Goal: Task Accomplishment & Management: Manage account settings

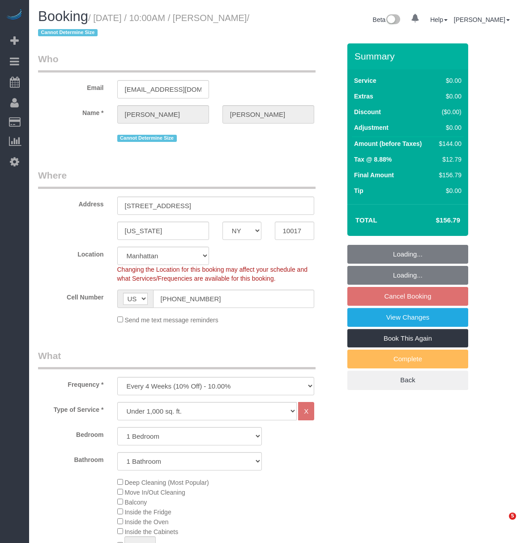
select select "NY"
select select "1"
select select "number:89"
select select "number:90"
select select "number:15"
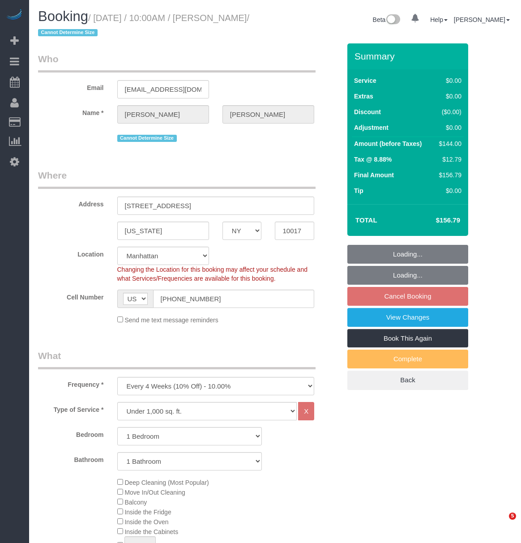
select select "number:5"
select select "spot1"
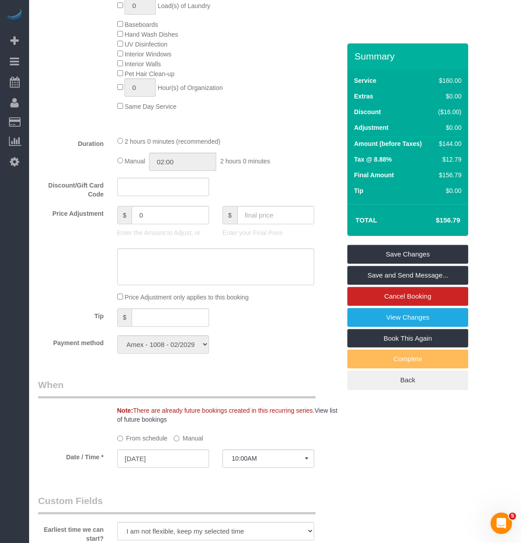
scroll to position [298, 0]
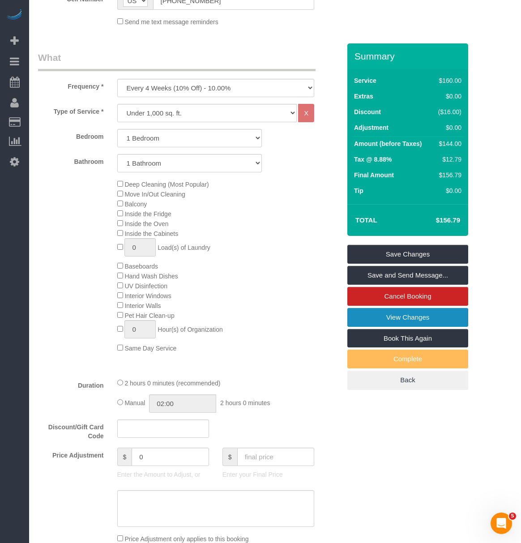
click at [439, 314] on link "View Changes" at bounding box center [407, 317] width 121 height 19
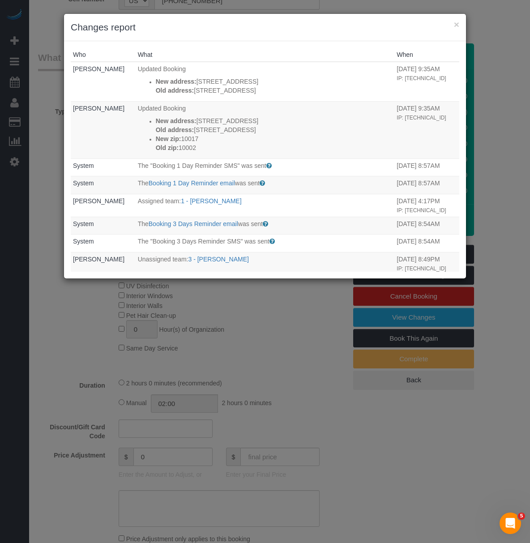
click at [461, 26] on div "× Changes report" at bounding box center [265, 27] width 402 height 27
click at [454, 24] on button "×" at bounding box center [456, 24] width 5 height 9
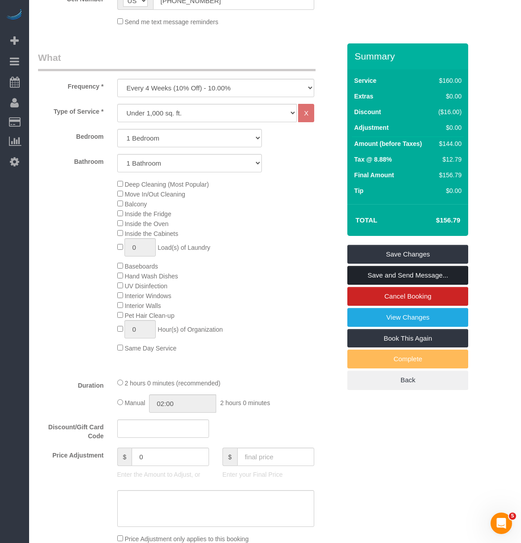
click at [421, 276] on link "Save and Send Message..." at bounding box center [407, 275] width 121 height 19
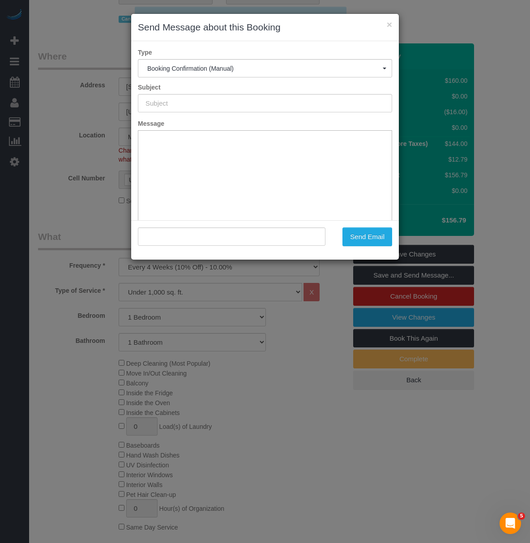
scroll to position [0, 0]
type input "Cleaning Confirmed for [DATE] 10:00am"
type input ""[PERSON_NAME]" <[EMAIL_ADDRESS][DOMAIN_NAME]>"
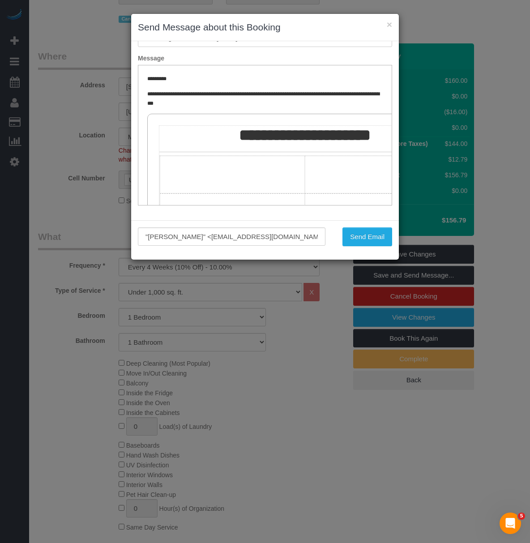
click at [385, 27] on h3 "Send Message about this Booking" at bounding box center [265, 27] width 254 height 13
drag, startPoint x: 386, startPoint y: 26, endPoint x: 369, endPoint y: 52, distance: 31.2
click at [384, 26] on h3 "Send Message about this Booking" at bounding box center [265, 27] width 254 height 13
click at [387, 21] on button "×" at bounding box center [389, 24] width 5 height 9
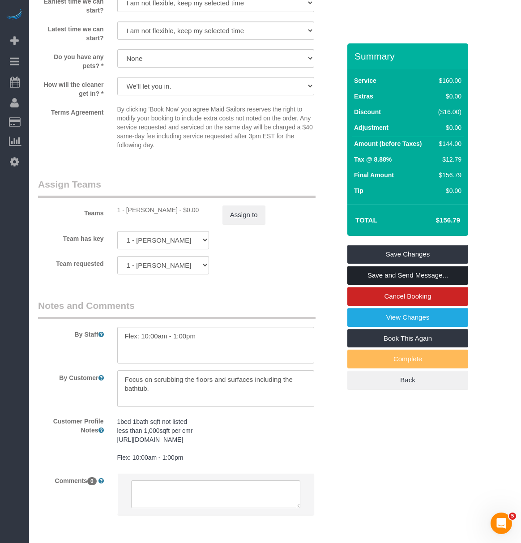
scroll to position [1107, 0]
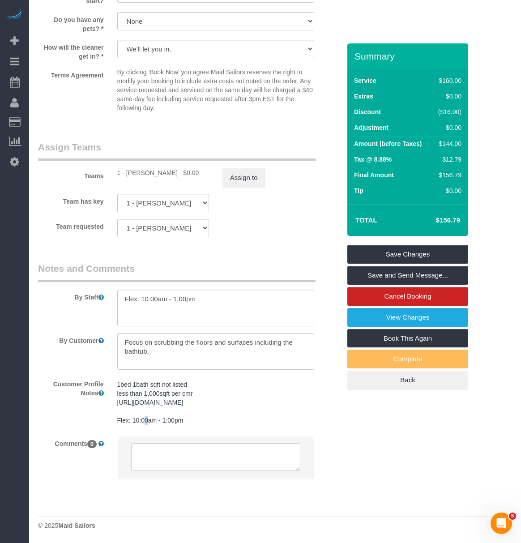
click at [201, 400] on pre "1bed 1bath sqft not listed less than 1,000sqft per cmr [URL][DOMAIN_NAME] Flex:…" at bounding box center [215, 402] width 197 height 45
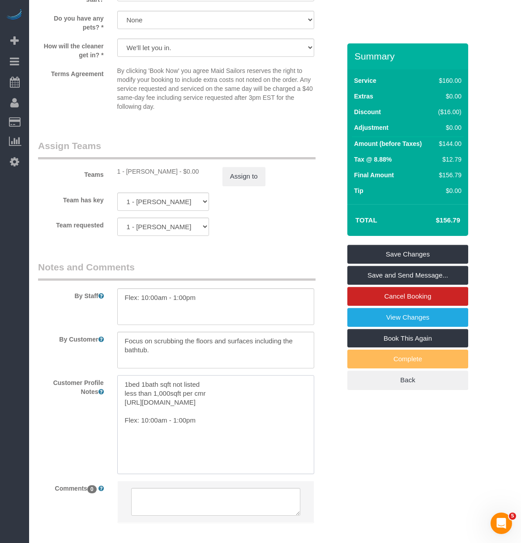
drag, startPoint x: 170, startPoint y: 412, endPoint x: 121, endPoint y: 394, distance: 52.4
click at [121, 394] on textarea "1bed 1bath sqft not listed less than 1,000sqft per cmr [URL][DOMAIN_NAME] Flex:…" at bounding box center [215, 424] width 197 height 99
paste textarea "[URL][DOMAIN_NAME]"
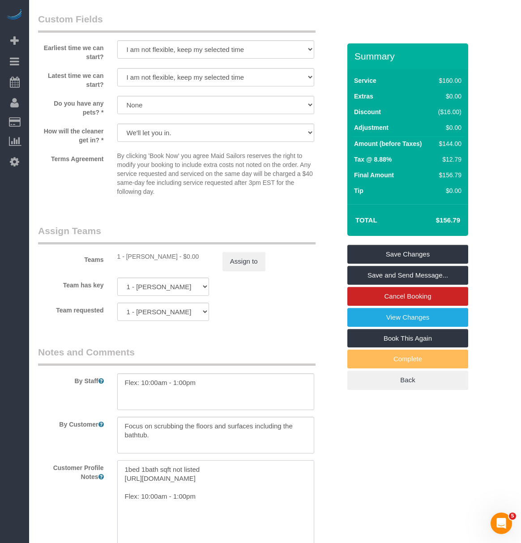
scroll to position [1153, 0]
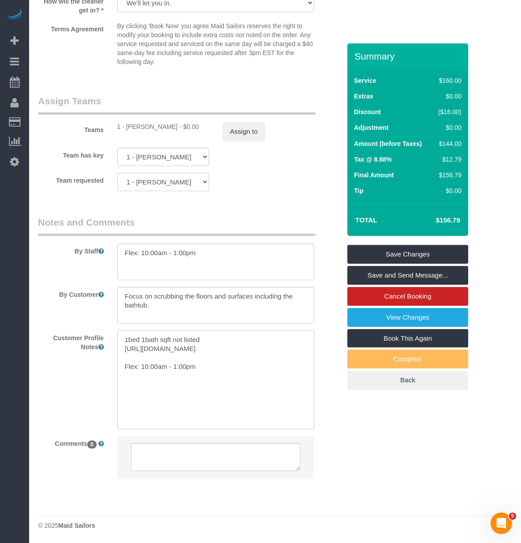
click at [232, 386] on textarea "1bed 1bath sqft not listed [URL][DOMAIN_NAME] Flex: 10:00am - 1:00pm" at bounding box center [215, 379] width 197 height 99
drag, startPoint x: 207, startPoint y: 405, endPoint x: 58, endPoint y: 400, distance: 149.2
click at [58, 400] on div "Customer Profile Notes 1bed 1bath sqft not listed [URL][DOMAIN_NAME] Flex: 10:0…" at bounding box center [189, 379] width 316 height 99
type textarea "1bed 1bath sqft not listed [URL][DOMAIN_NAME]"
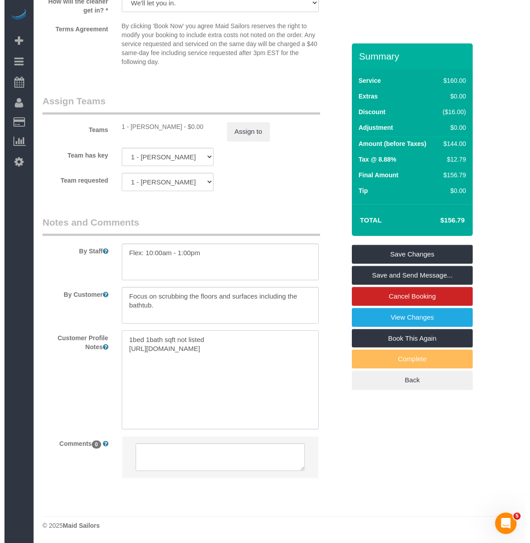
scroll to position [1093, 0]
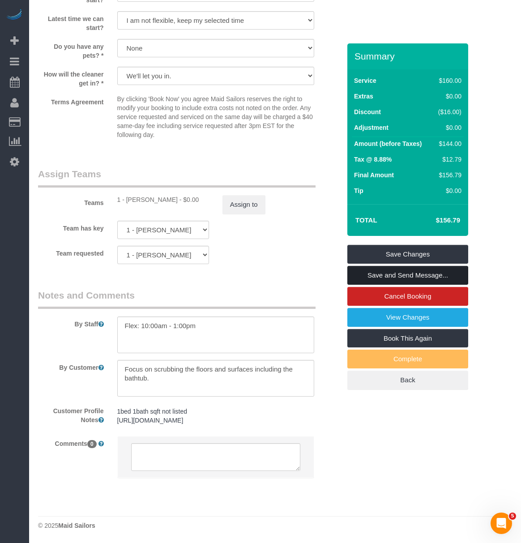
click at [407, 272] on link "Save and Send Message..." at bounding box center [407, 275] width 121 height 19
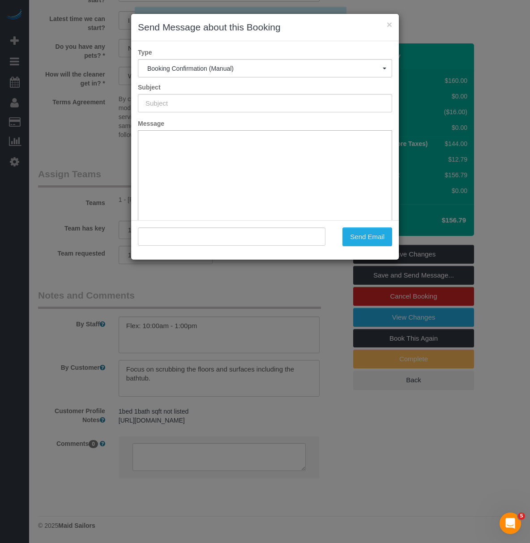
scroll to position [0, 0]
type input "Cleaning Confirmed for [DATE] 10:00am"
type input ""[PERSON_NAME]" <[EMAIL_ADDRESS][DOMAIN_NAME]>"
click at [364, 236] on button "Send Email" at bounding box center [368, 236] width 50 height 19
